Goal: Navigation & Orientation: Understand site structure

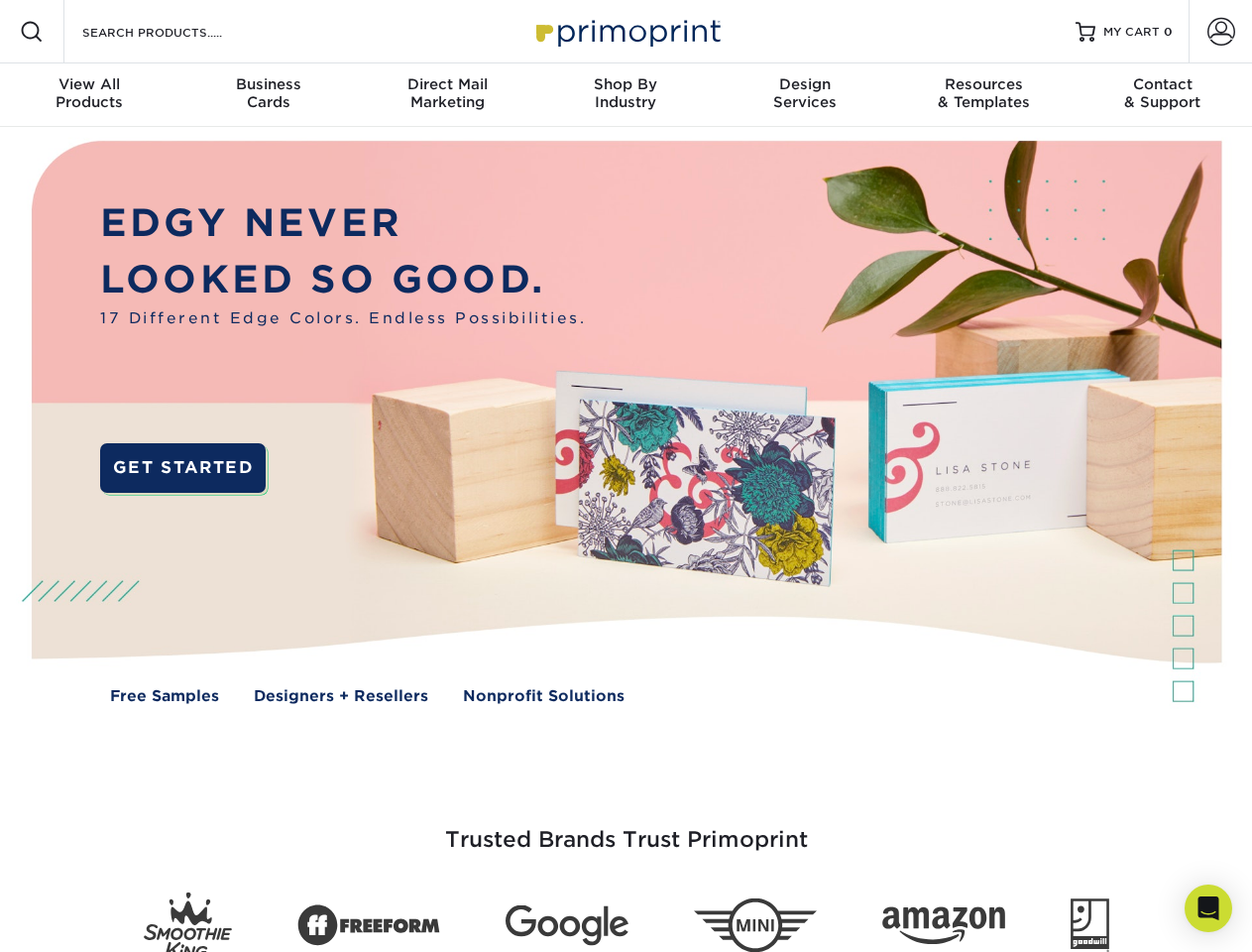
click at [625, 476] on img at bounding box center [625, 436] width 1239 height 619
click at [32, 32] on span at bounding box center [32, 32] width 24 height 24
click at [1220, 32] on span at bounding box center [1221, 32] width 28 height 28
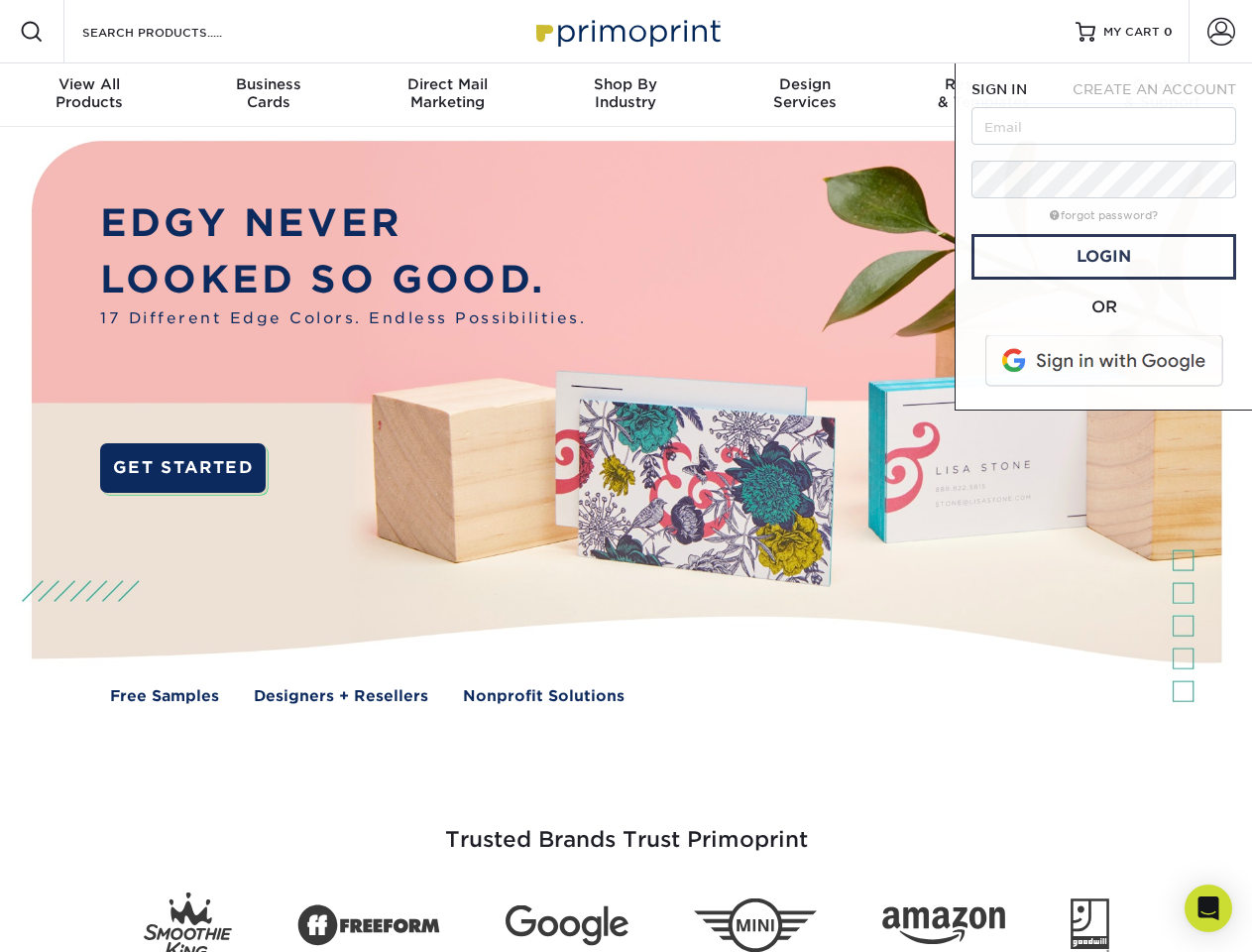
click at [89, 95] on div "View All Products" at bounding box center [89, 94] width 178 height 36
click at [267, 95] on div "Business Cards" at bounding box center [267, 94] width 178 height 36
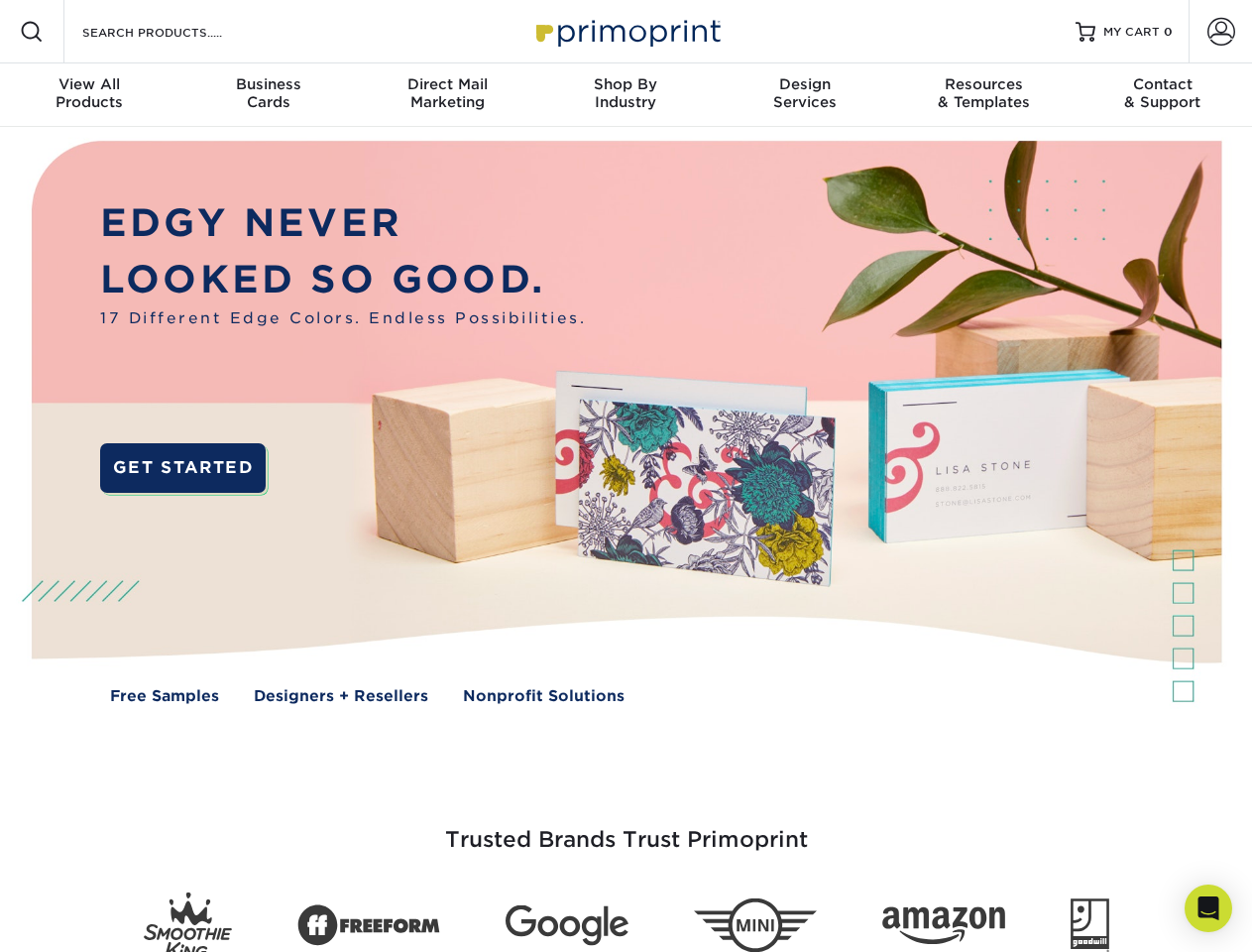
click at [447, 95] on div "Direct Mail Marketing" at bounding box center [447, 94] width 178 height 36
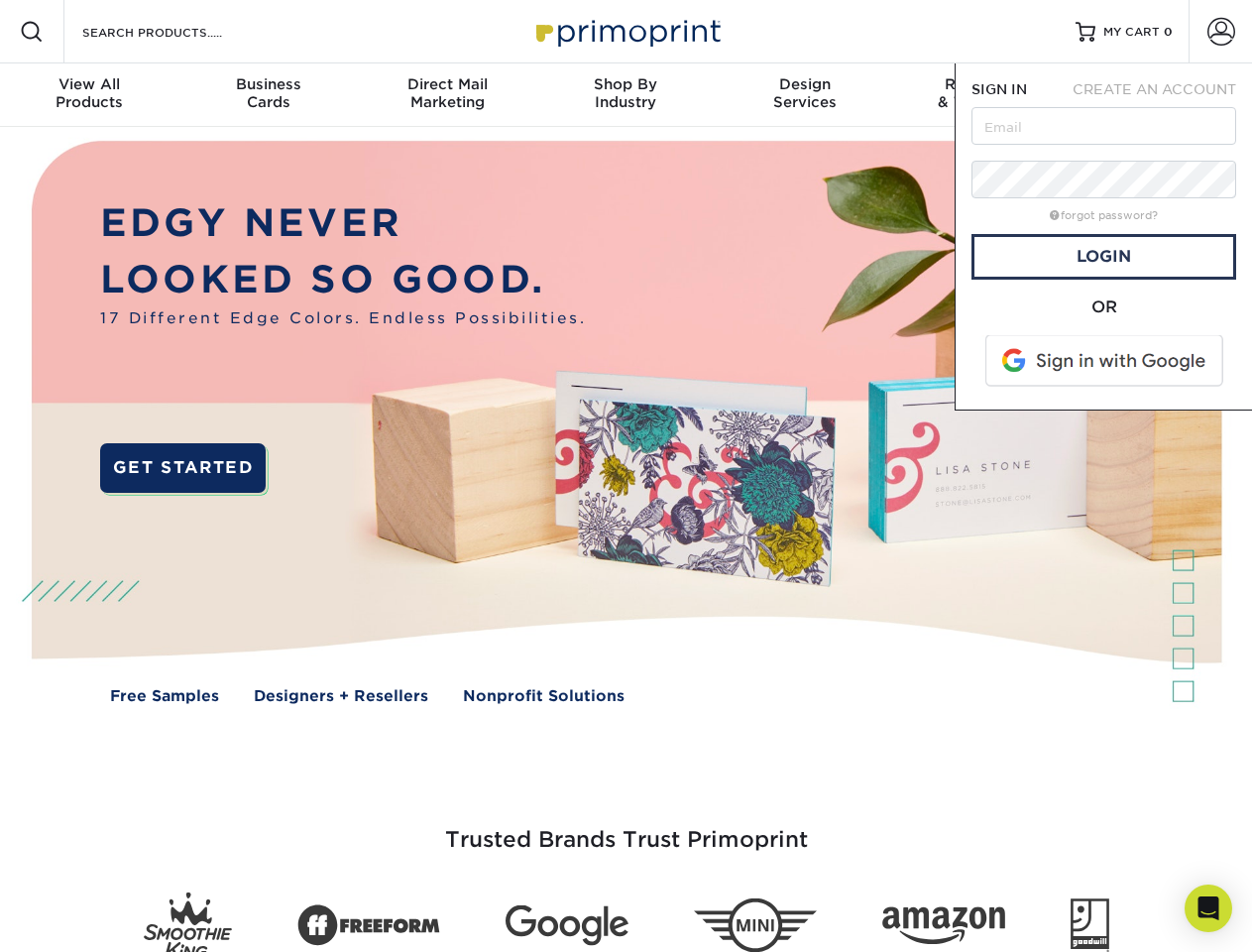
click at [625, 95] on div "Shop By Industry" at bounding box center [625, 94] width 178 height 36
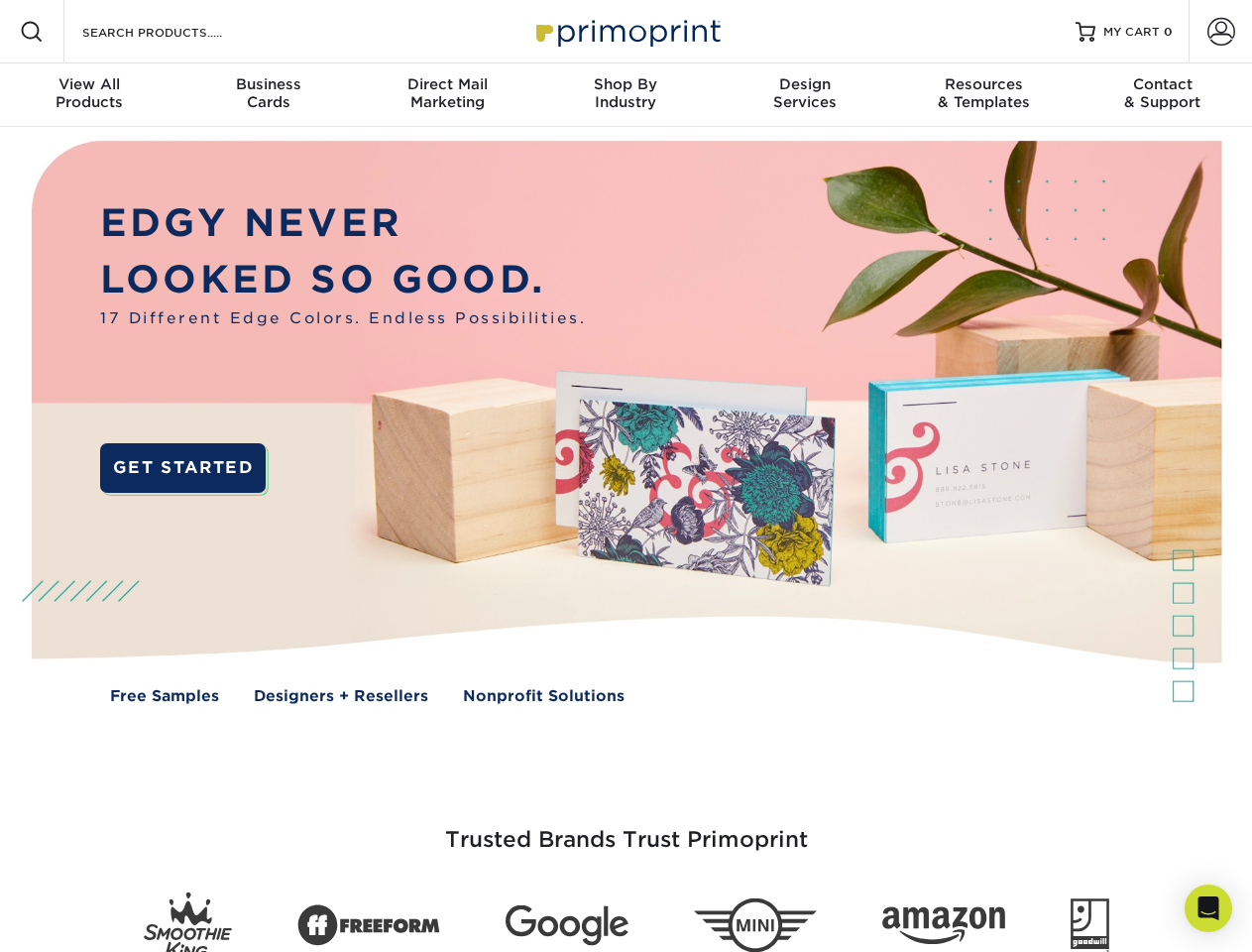
click at [804, 95] on div "Design Services" at bounding box center [804, 94] width 178 height 36
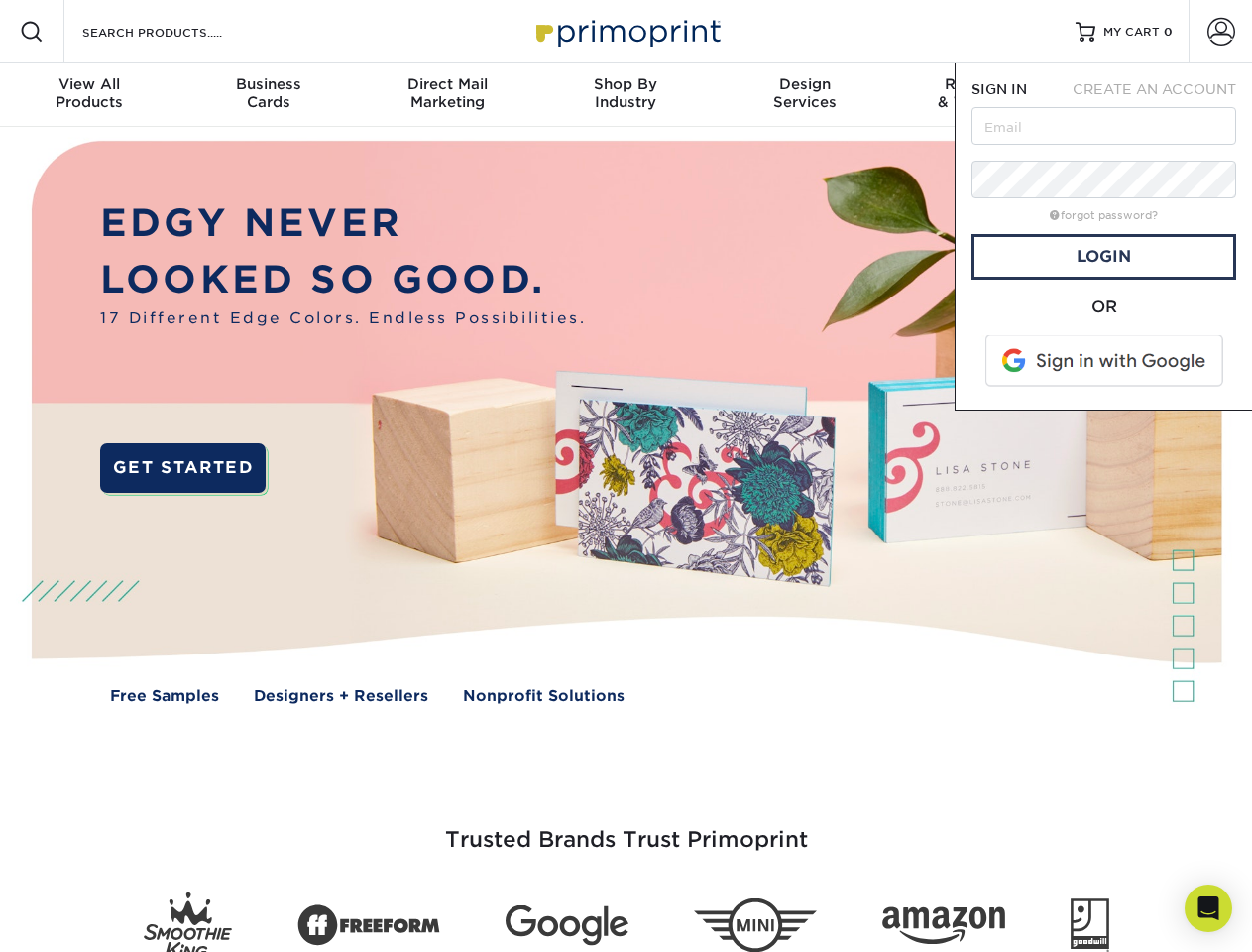
click at [983, 95] on span "SIGN IN" at bounding box center [999, 90] width 56 height 16
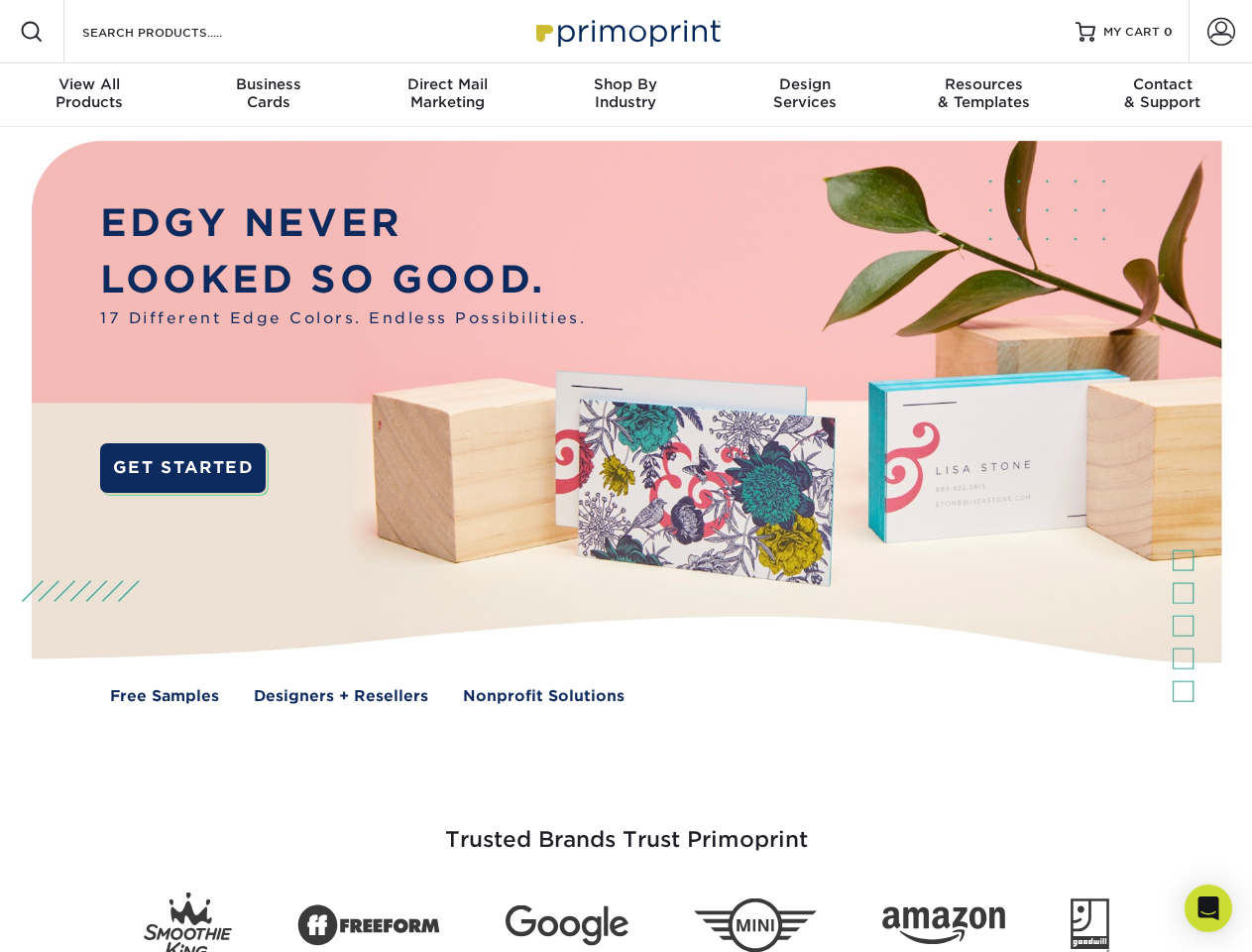
click at [1162, 95] on div "Contact & Support" at bounding box center [1162, 94] width 178 height 36
